Goal: Task Accomplishment & Management: Manage account settings

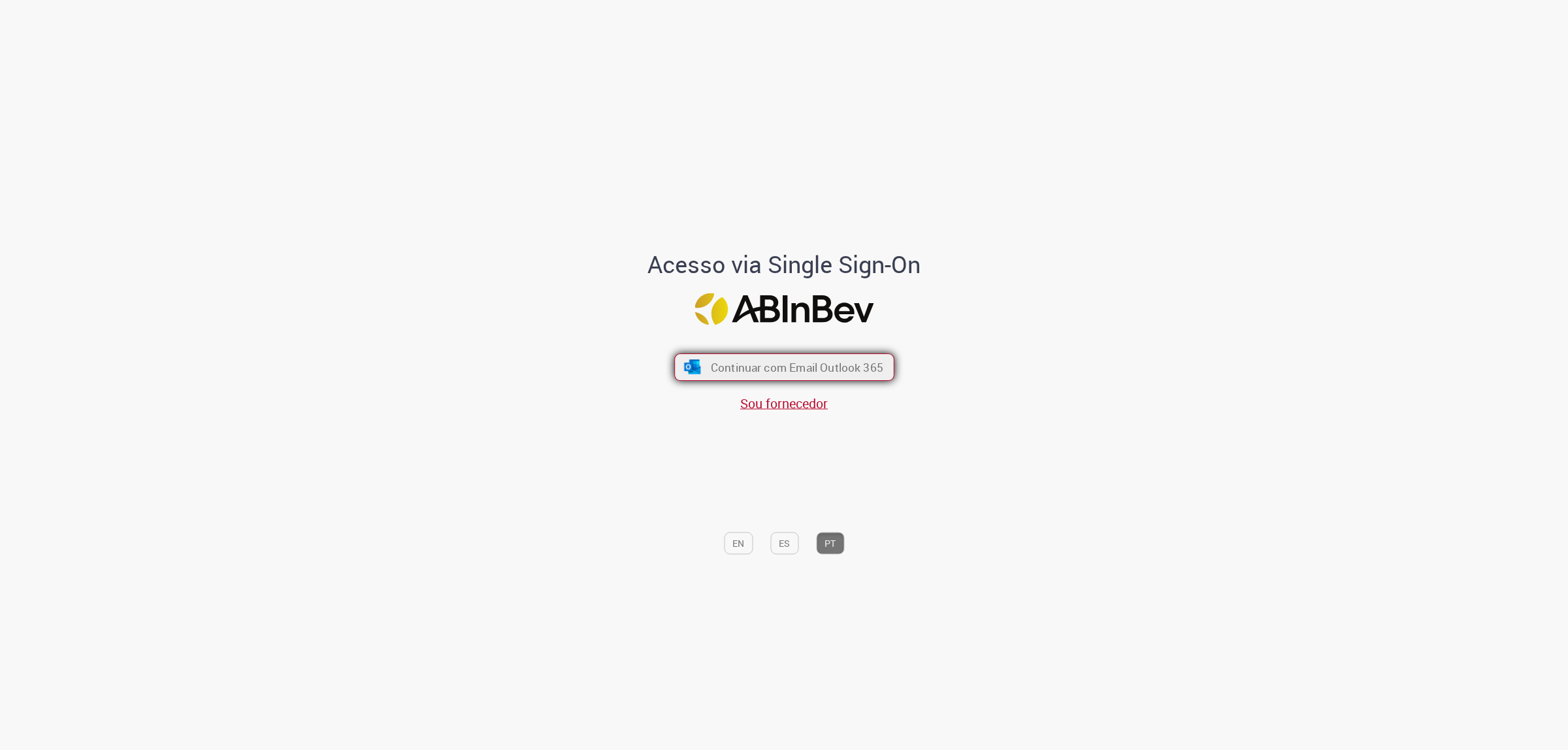
click at [814, 360] on span "Continuar com Email Outlook 365" at bounding box center [796, 367] width 173 height 15
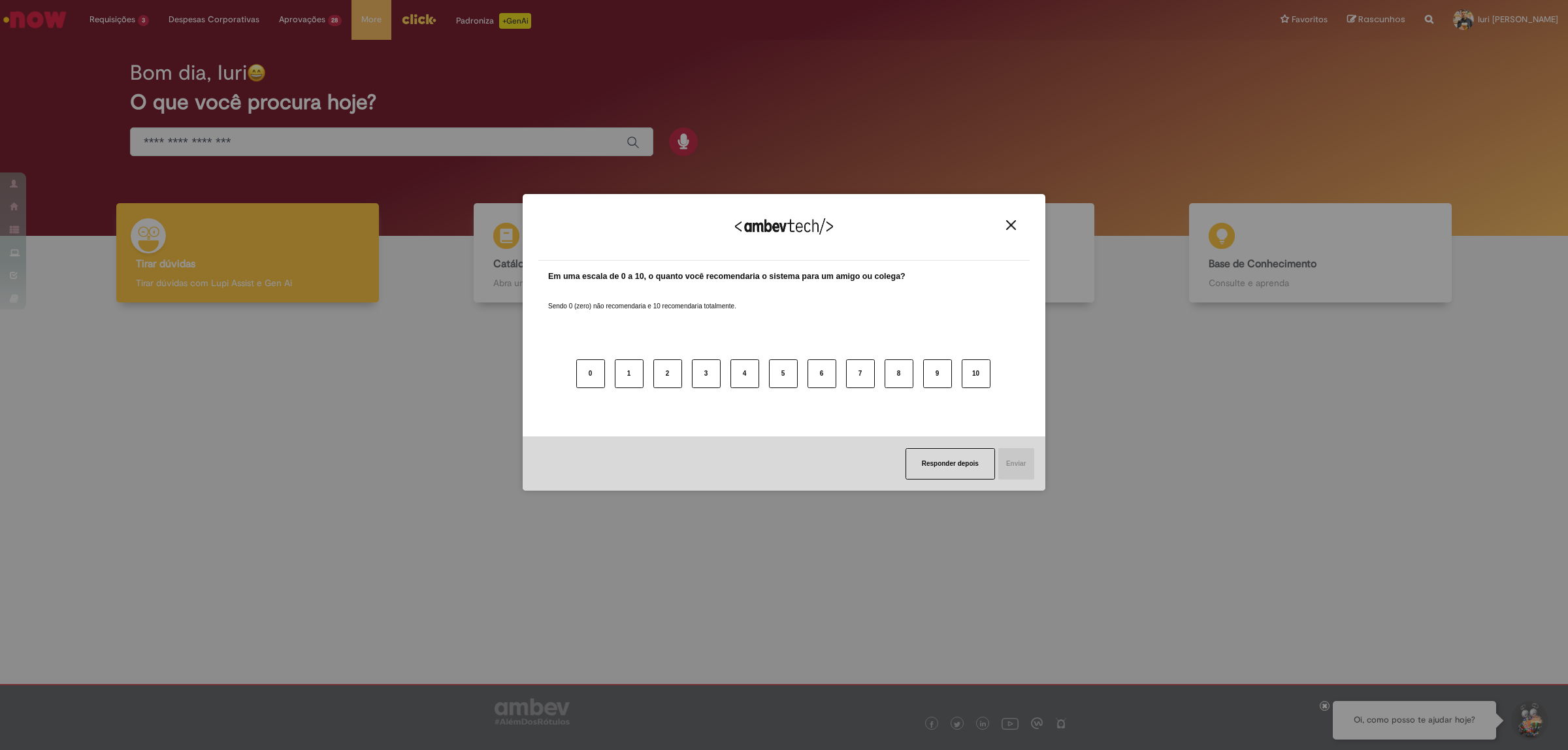
click at [1032, 233] on div "Agradecemos seu feedback! Em uma escala de 0 a 10, o quanto você recomendaria o…" at bounding box center [784, 342] width 523 height 298
click at [1020, 226] on div "Agradecemos seu feedback!" at bounding box center [784, 235] width 491 height 51
click at [1014, 227] on img "Close" at bounding box center [1011, 225] width 9 height 9
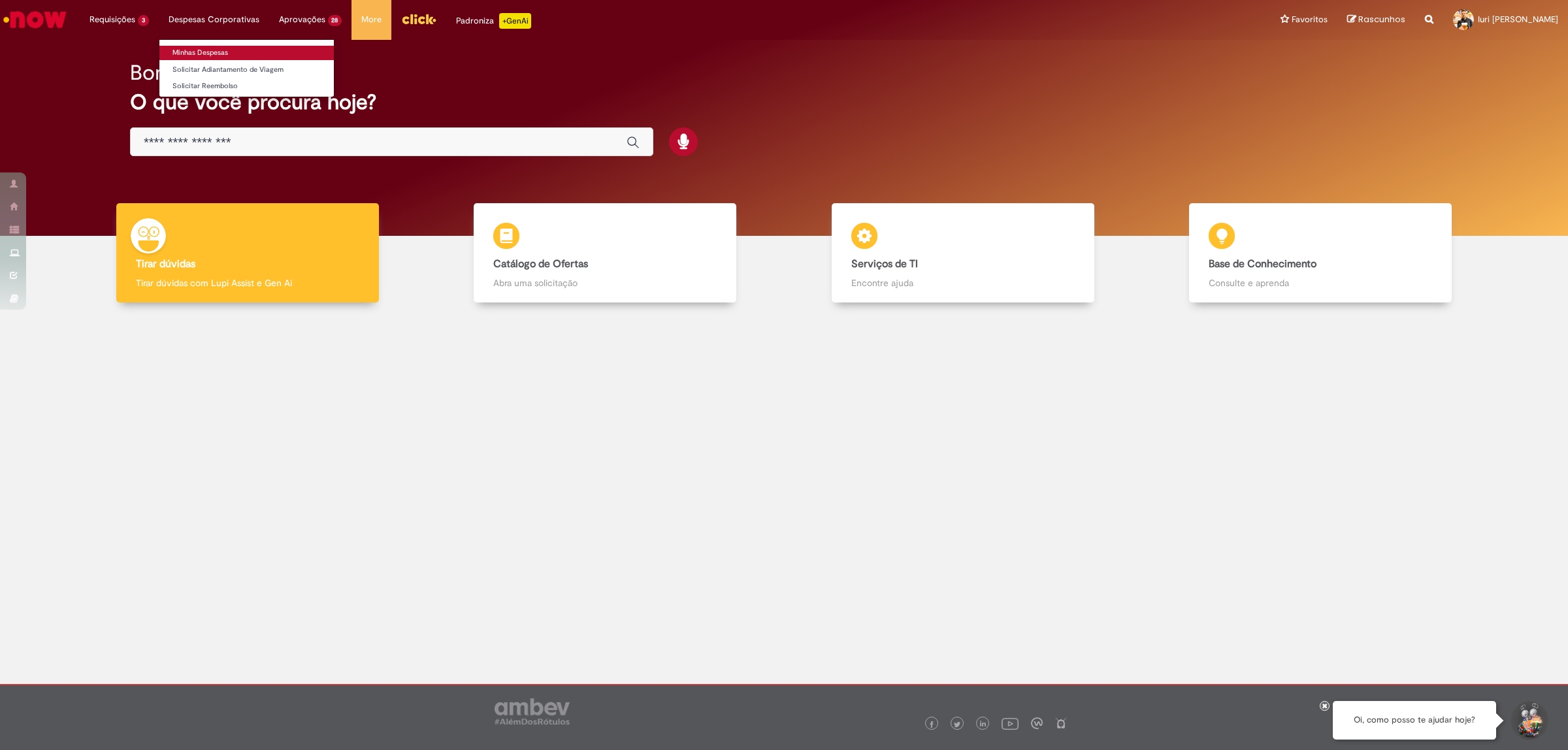
click at [220, 54] on link "Minhas Despesas" at bounding box center [246, 52] width 175 height 14
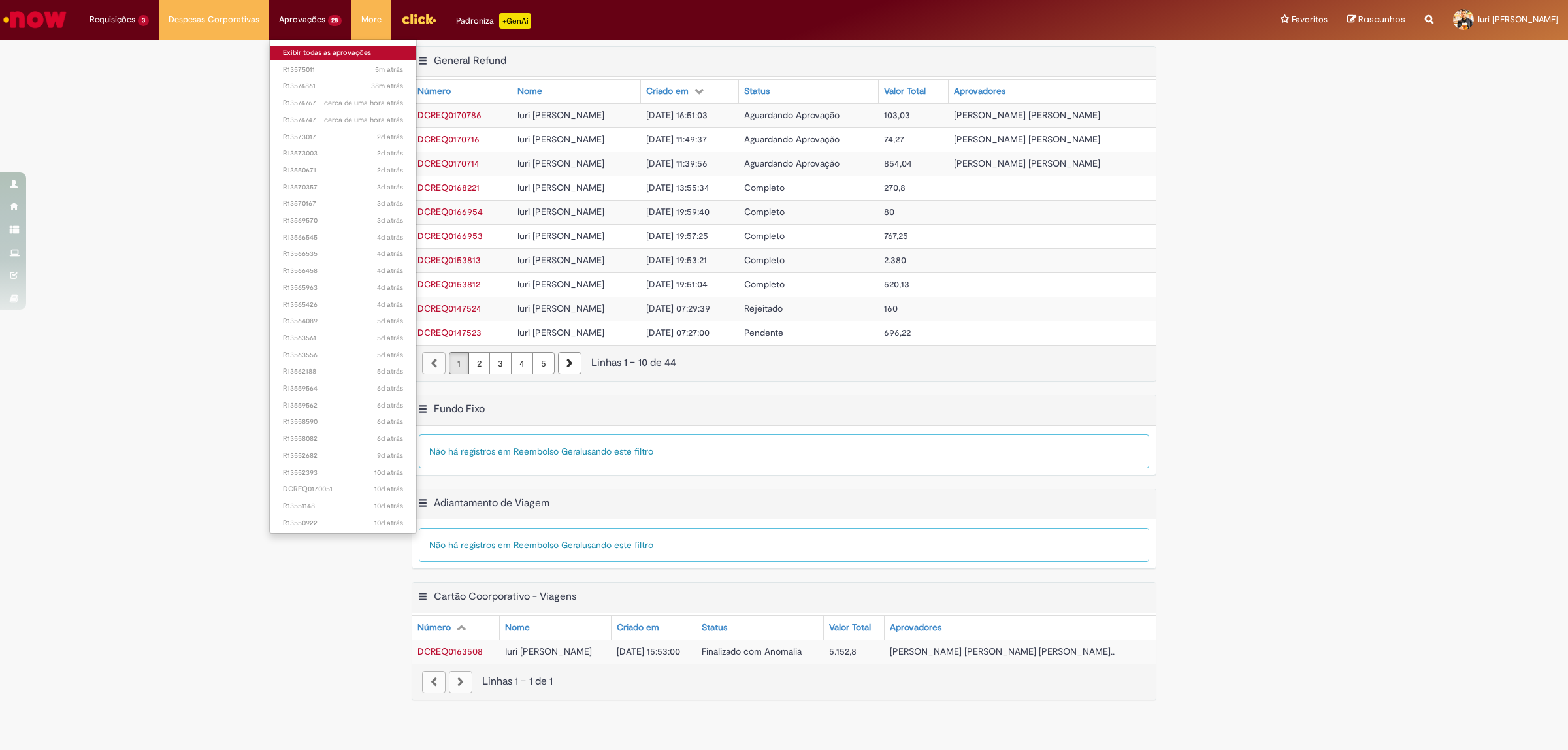
click at [304, 54] on link "Exibir todas as aprovações" at bounding box center [344, 52] width 147 height 14
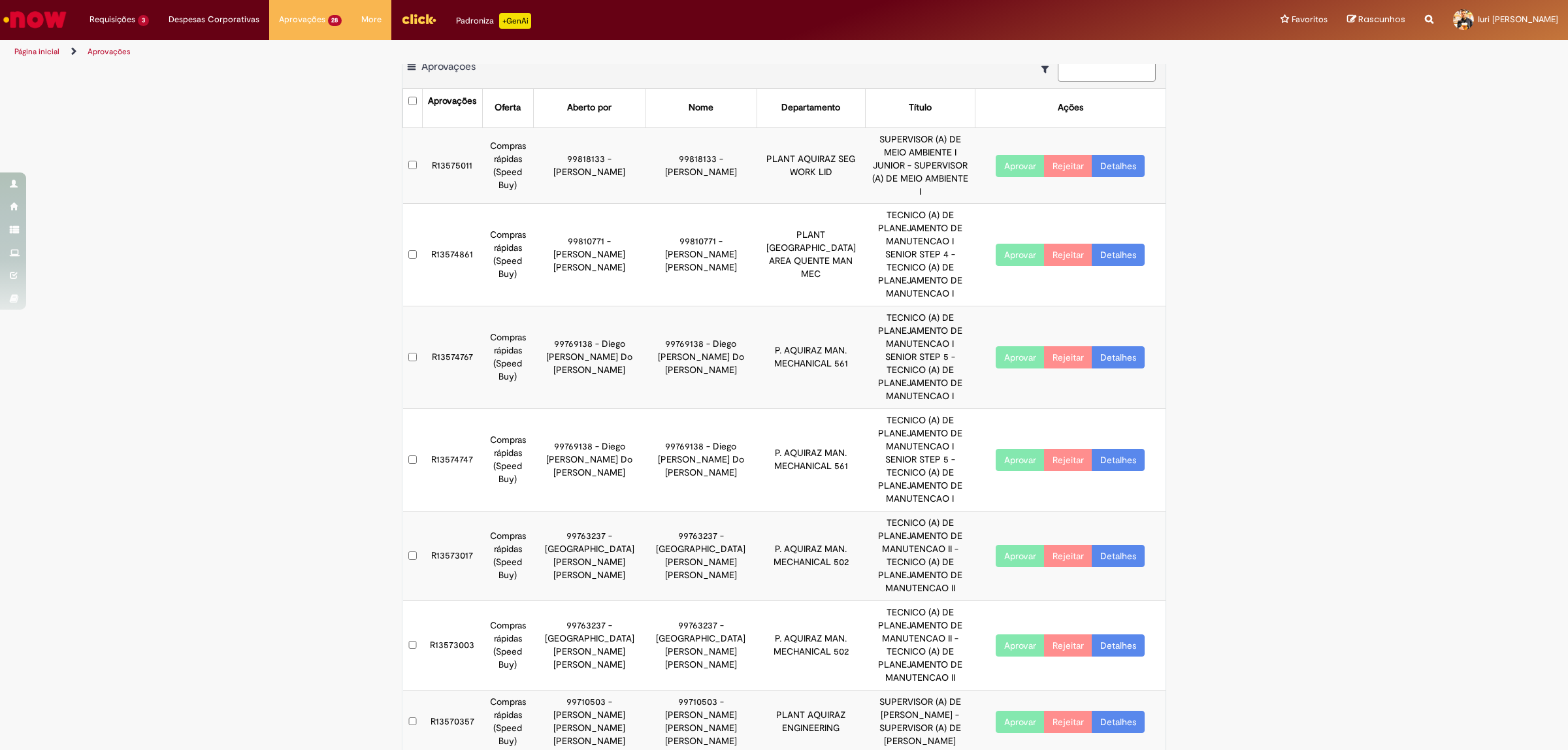
scroll to position [28, 0]
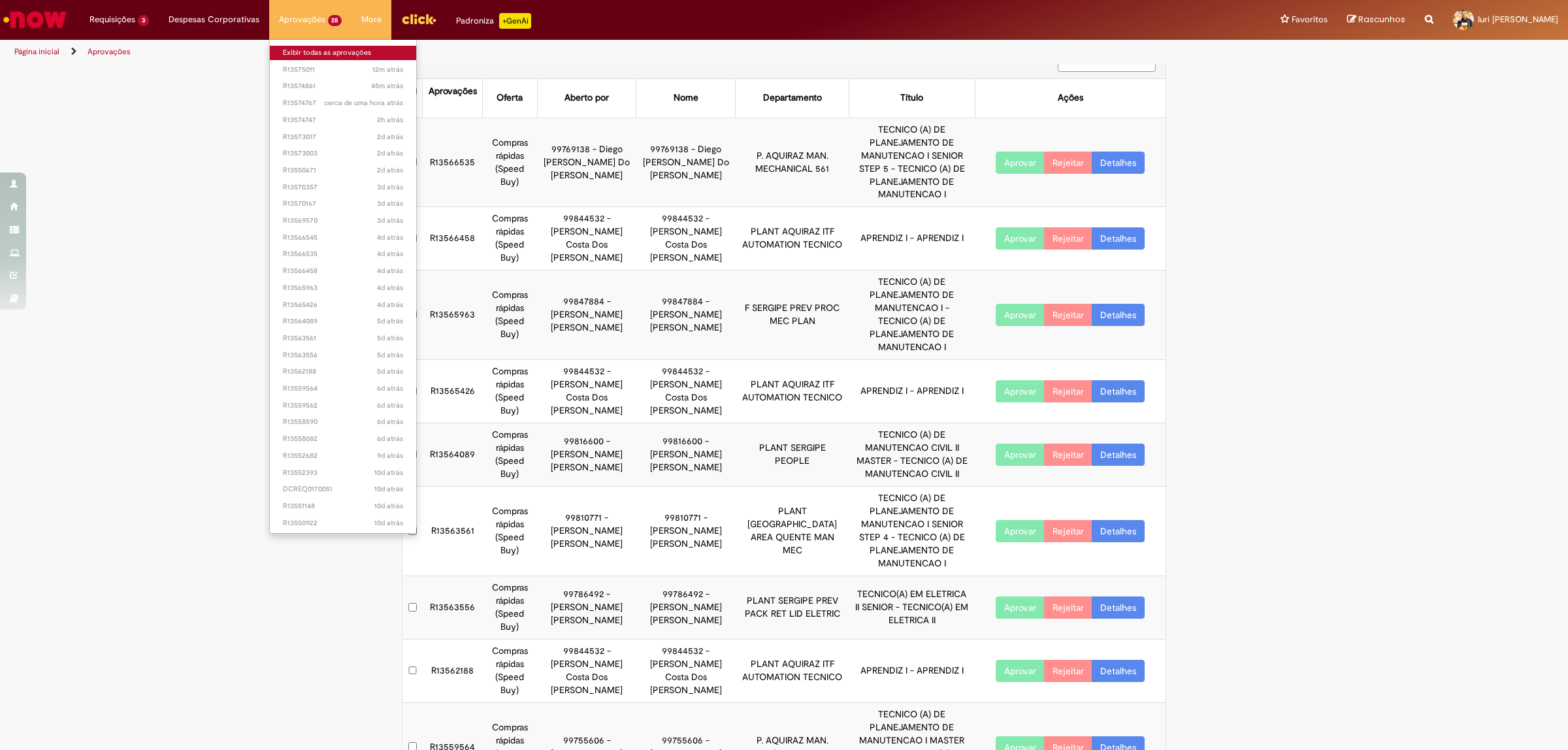
click at [312, 50] on link "Exibir todas as aprovações" at bounding box center [344, 52] width 147 height 14
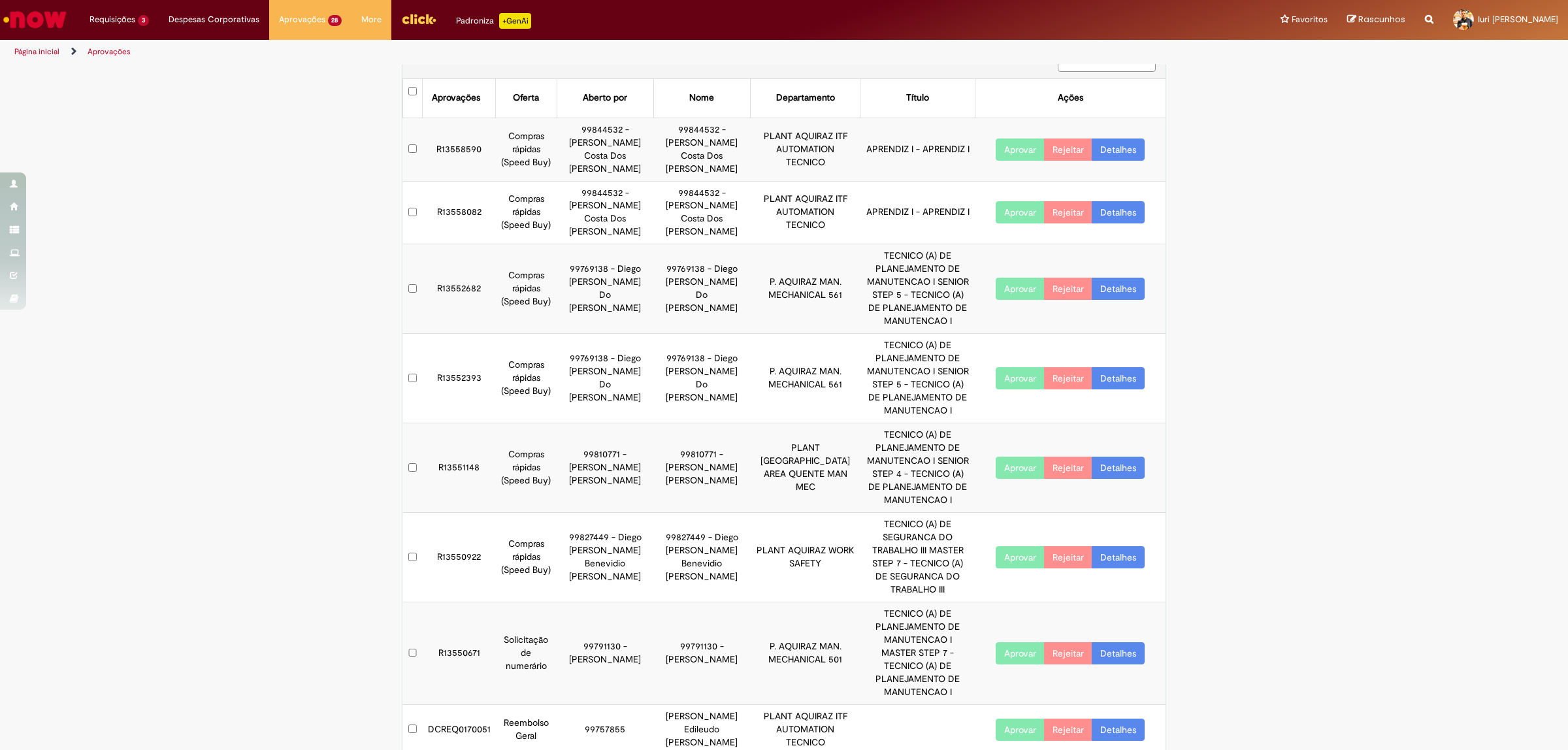
scroll to position [18, 0]
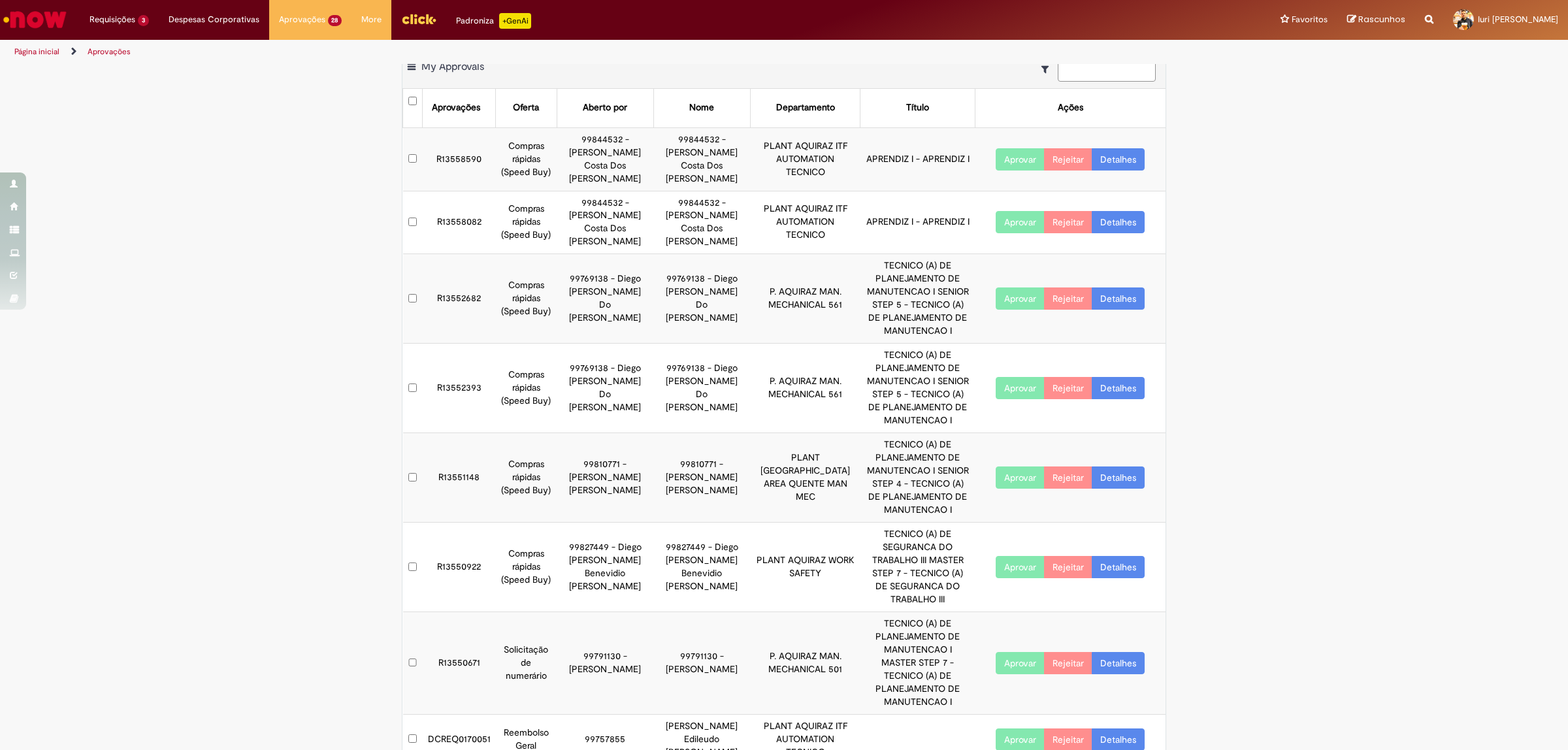
click at [1012, 211] on button "Aprovar" at bounding box center [1020, 222] width 49 height 23
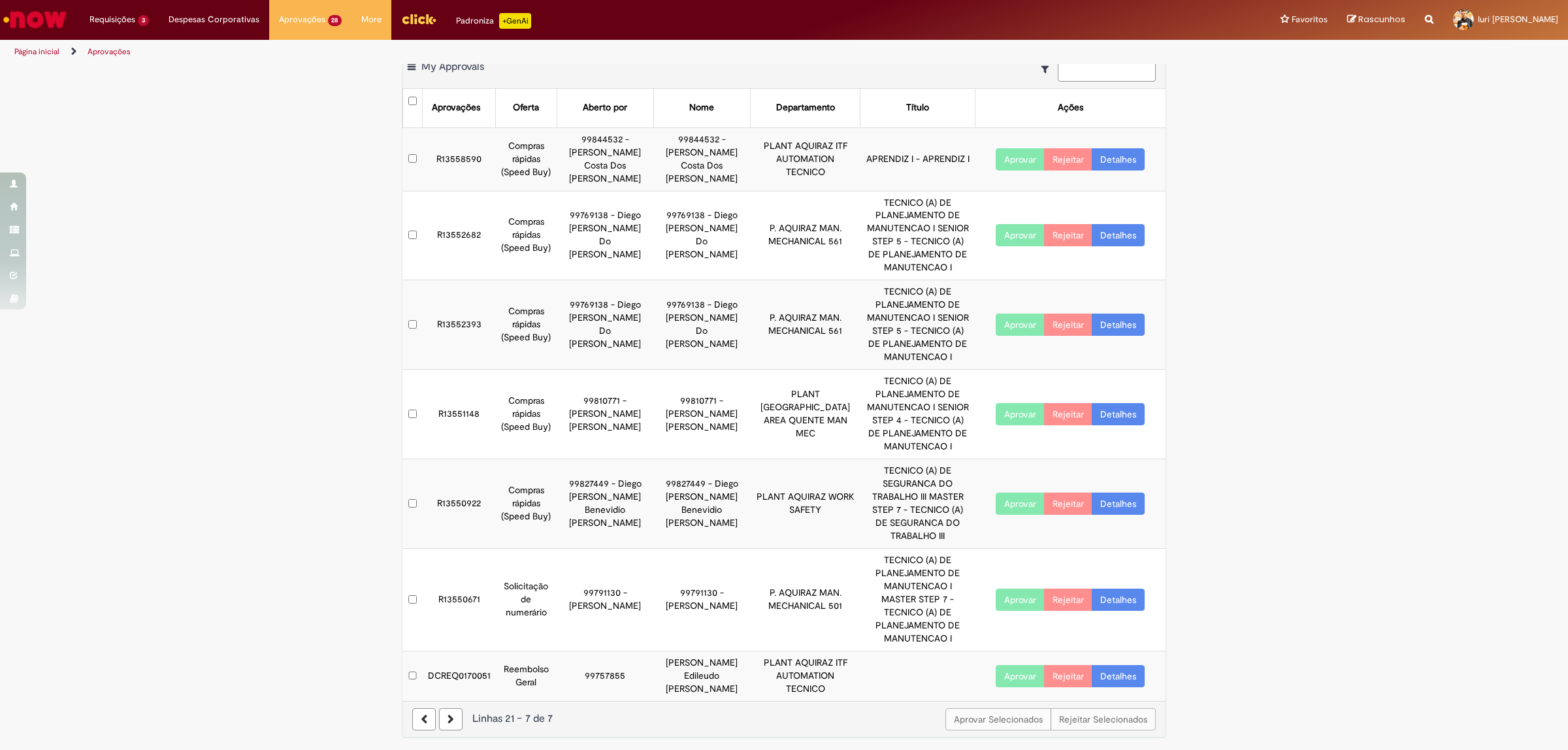
scroll to position [0, 0]
